Goal: Information Seeking & Learning: Learn about a topic

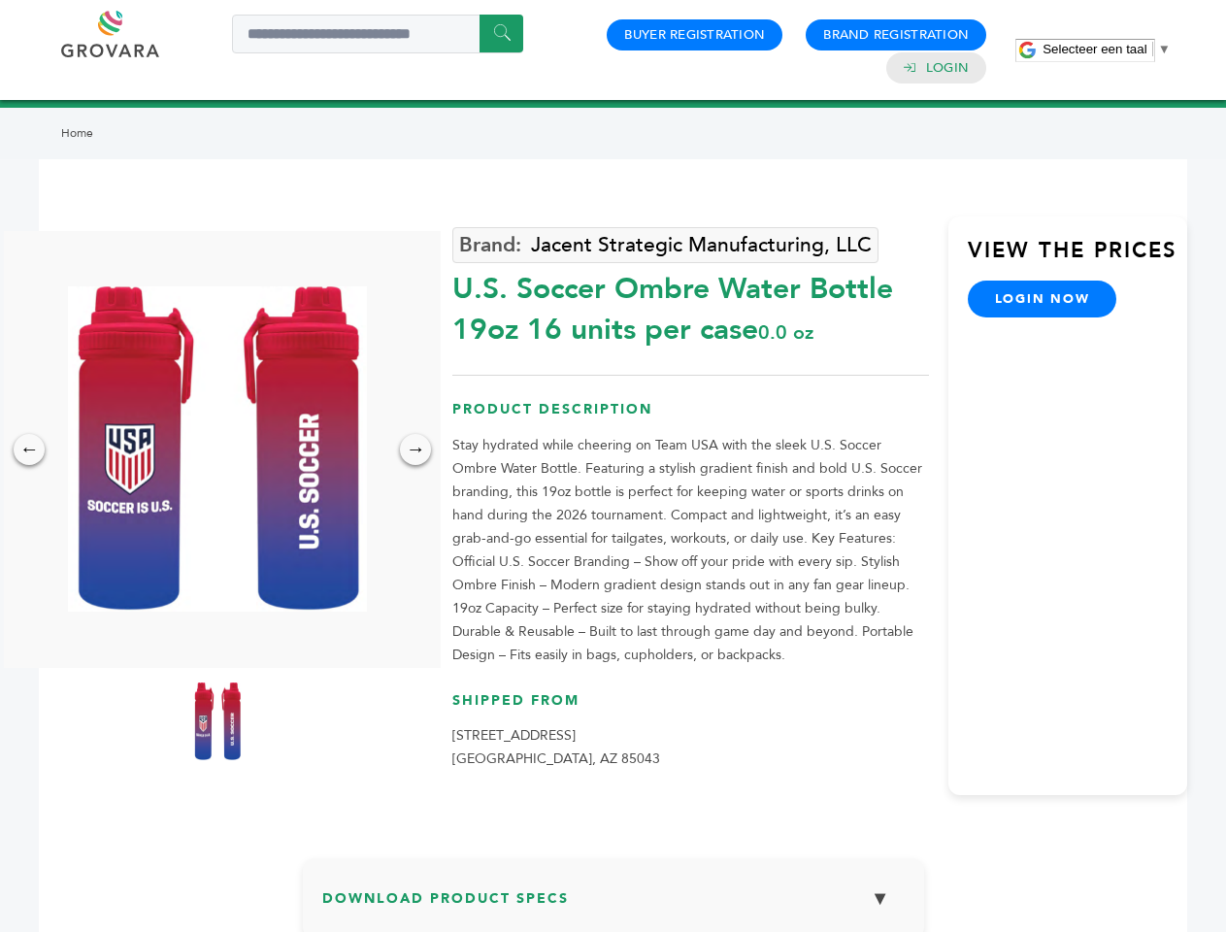
click at [1106, 49] on span "Selecteer een taal" at bounding box center [1094, 49] width 104 height 15
click at [217, 448] on img at bounding box center [217, 448] width 299 height 325
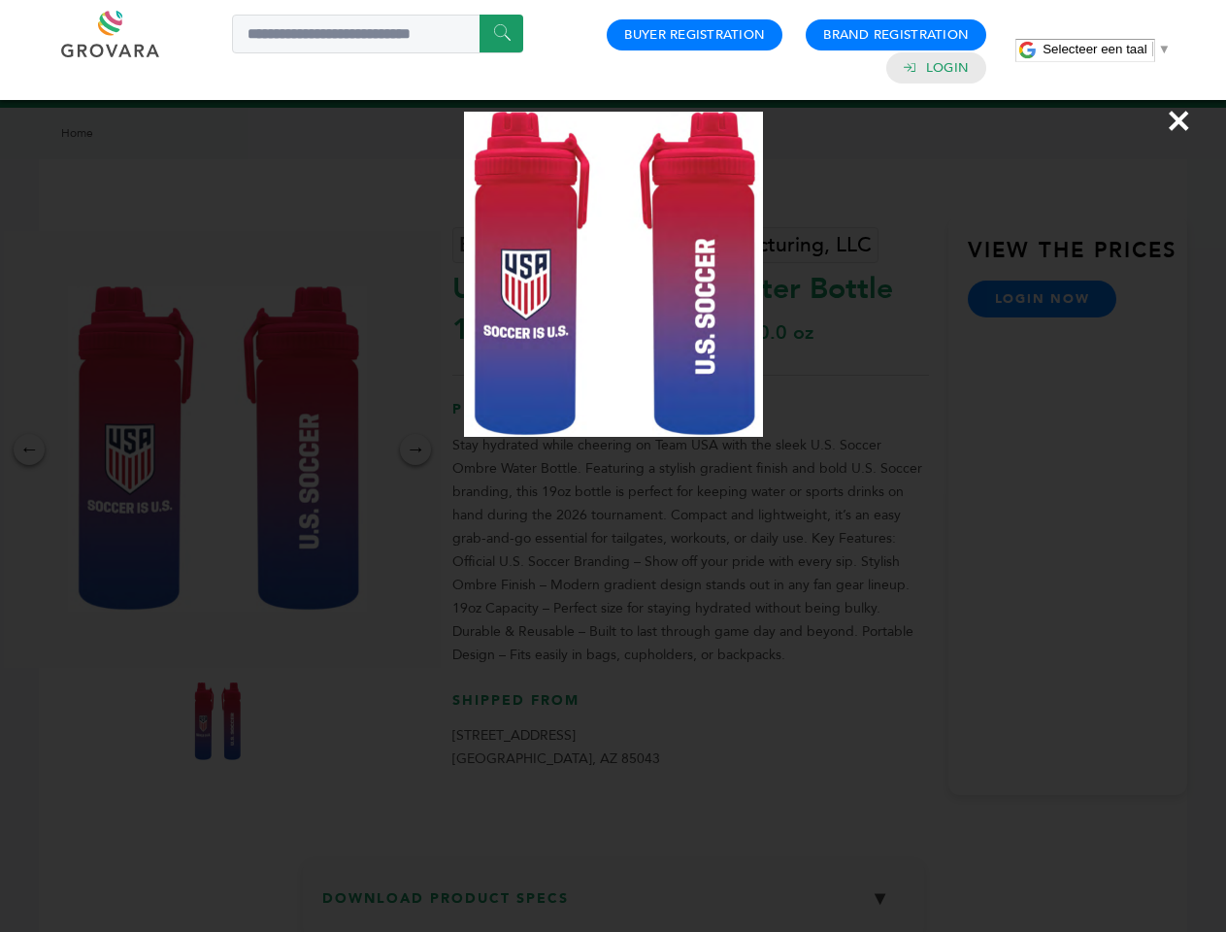
click at [29, 449] on div "×" at bounding box center [613, 466] width 1226 height 932
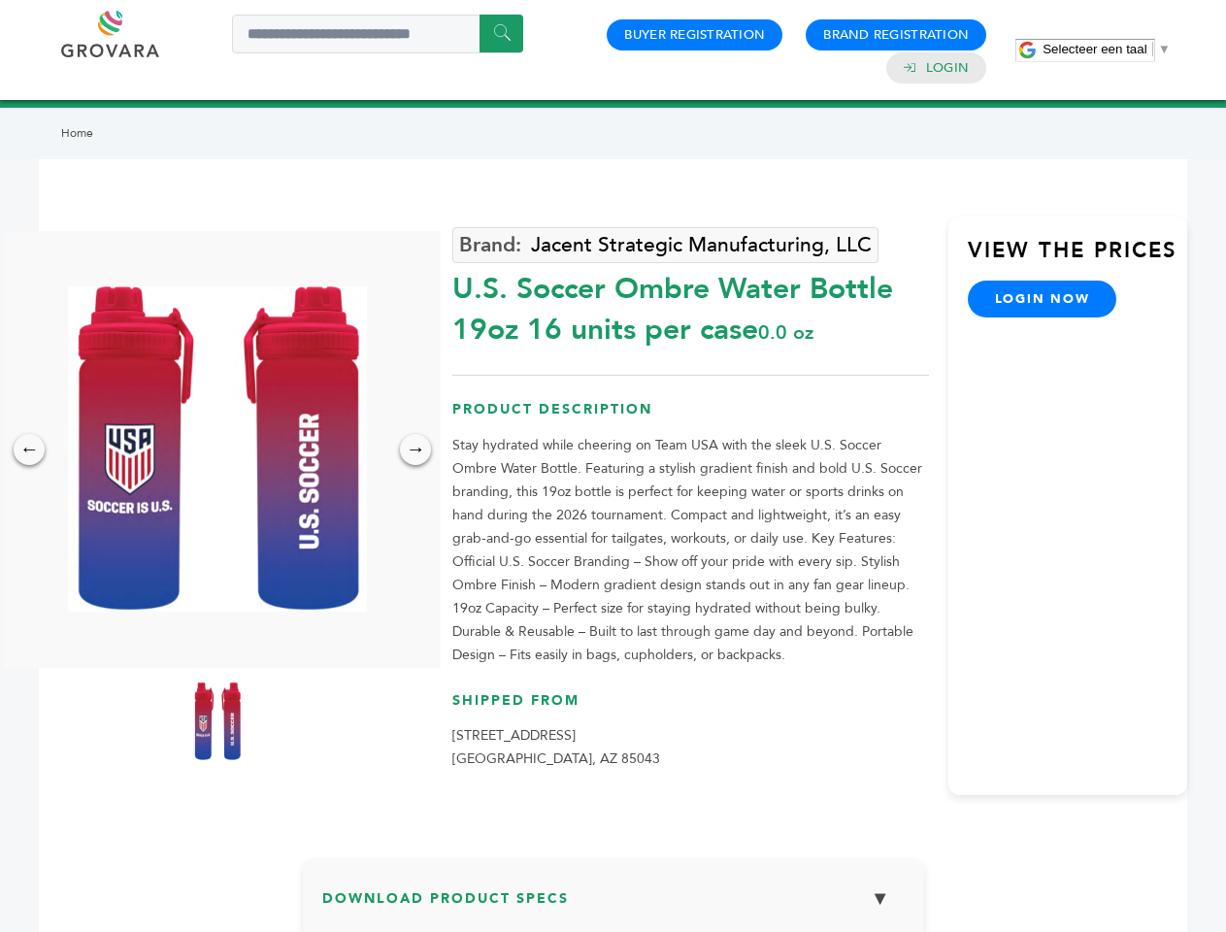
click at [415, 449] on div "→" at bounding box center [415, 449] width 31 height 31
click at [217, 721] on img at bounding box center [217, 721] width 49 height 78
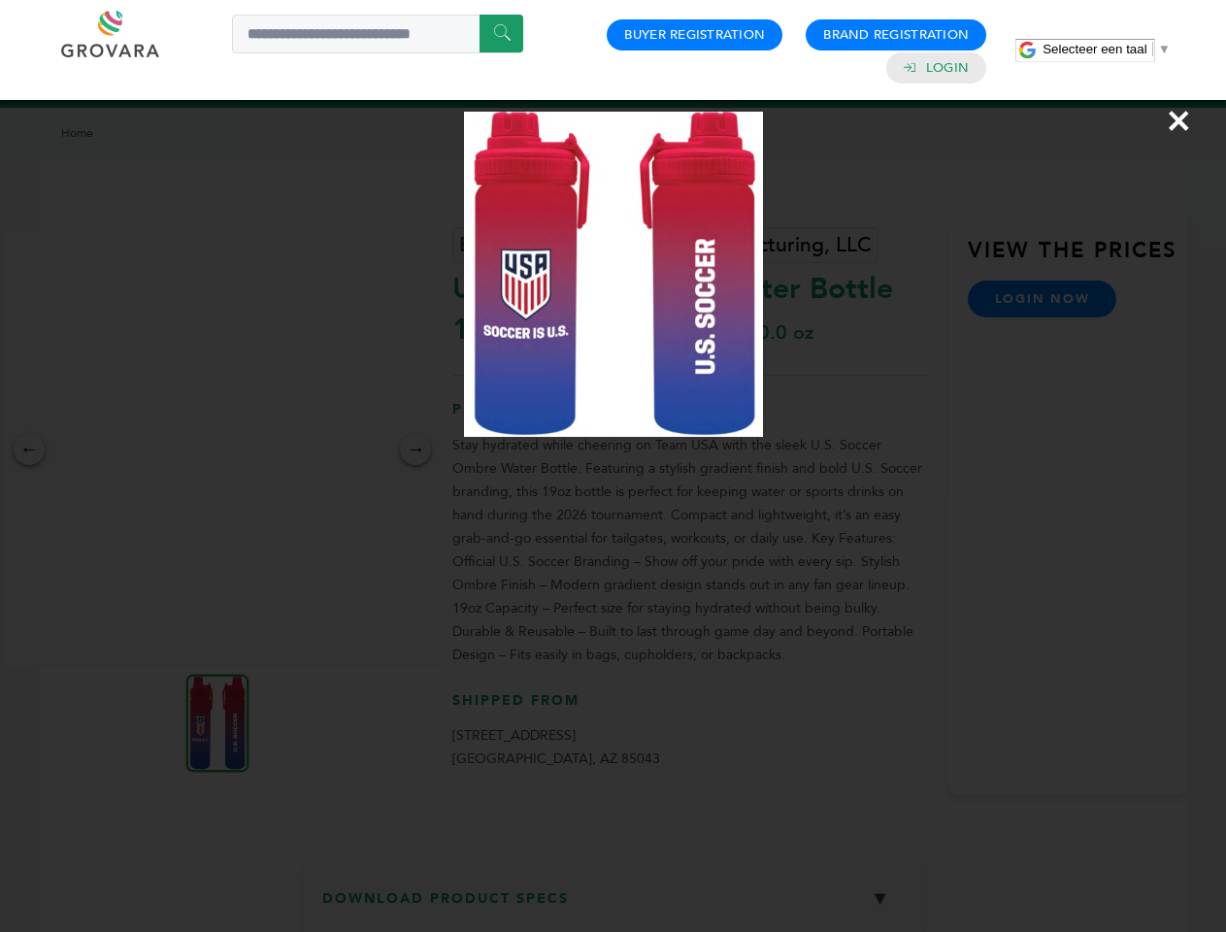
click at [613, 904] on div "×" at bounding box center [613, 466] width 1226 height 932
